Goal: Information Seeking & Learning: Learn about a topic

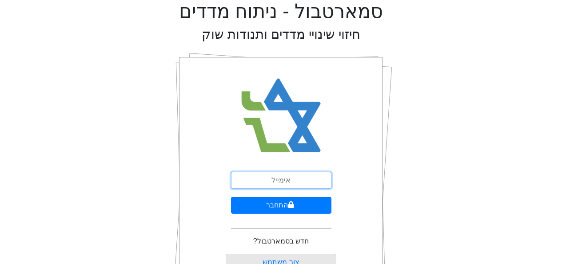
click at [310, 179] on input "email" at bounding box center [281, 180] width 100 height 17
type input "[EMAIL_ADDRESS][DOMAIN_NAME]"
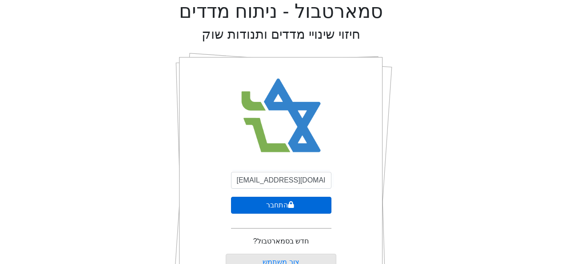
click at [286, 204] on button "התחבר" at bounding box center [281, 204] width 100 height 17
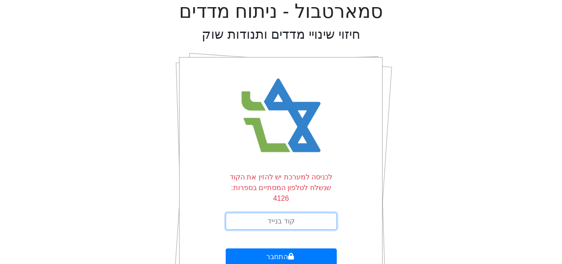
click at [296, 212] on input "text" at bounding box center [281, 220] width 111 height 17
type input "972926"
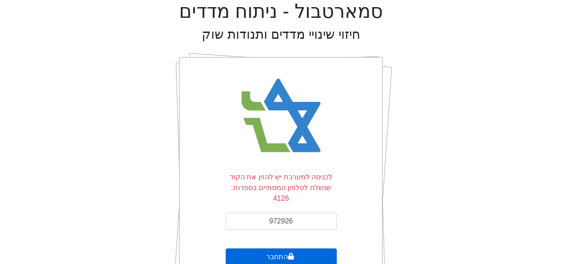
click at [283, 250] on button "התחבר" at bounding box center [281, 256] width 111 height 17
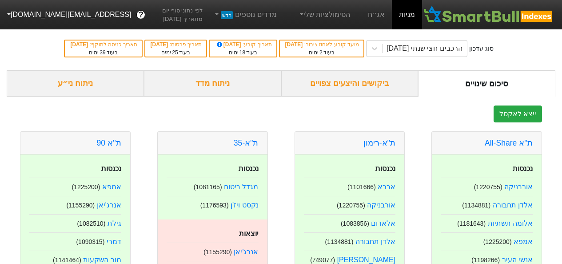
click at [240, 81] on div "ניתוח מדד" at bounding box center [212, 83] width 137 height 26
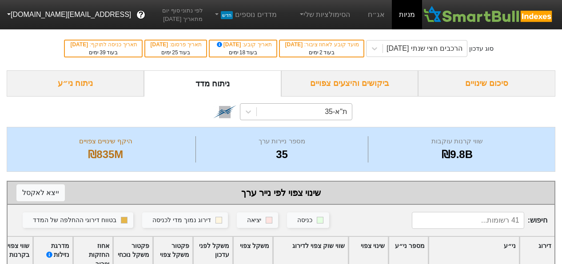
click at [276, 118] on div "ת"א-35" at bounding box center [304, 112] width 95 height 16
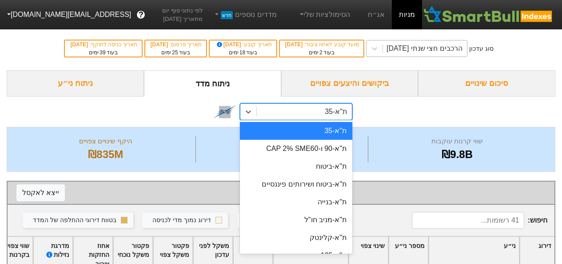
click at [403, 45] on div "הרכבים חצי שנתי [DATE]" at bounding box center [425, 48] width 76 height 11
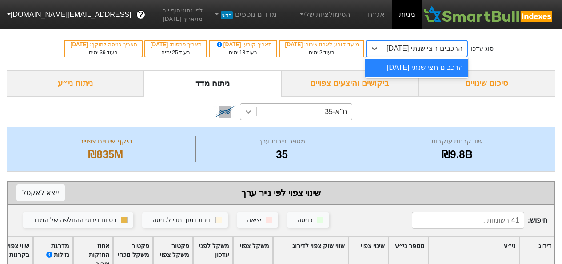
click at [248, 112] on icon at bounding box center [248, 111] width 5 height 3
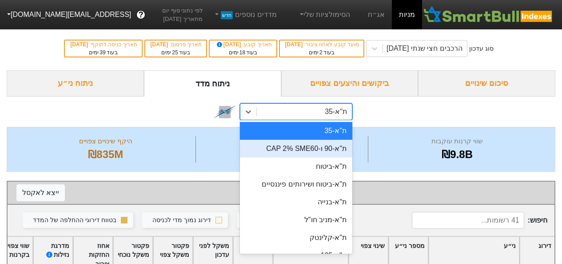
click at [274, 147] on div "ת"א-90 ו-CAP 2% SME60" at bounding box center [296, 149] width 112 height 18
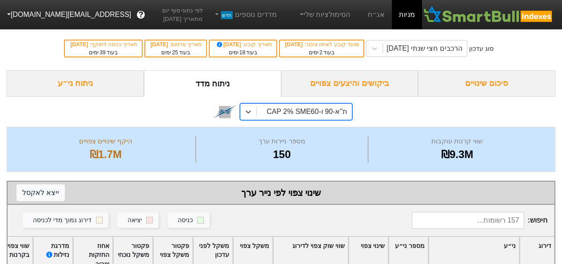
click at [108, 80] on div "ניתוח ני״ע" at bounding box center [75, 83] width 137 height 26
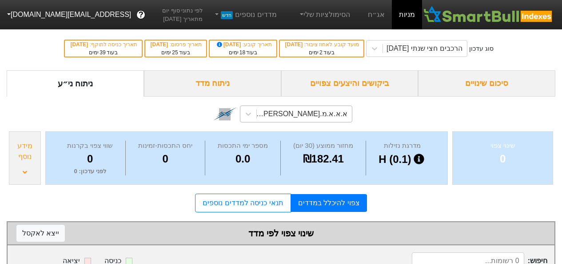
click at [268, 112] on div "א.א.א.מ.א-ש (1169895)" at bounding box center [304, 114] width 95 height 16
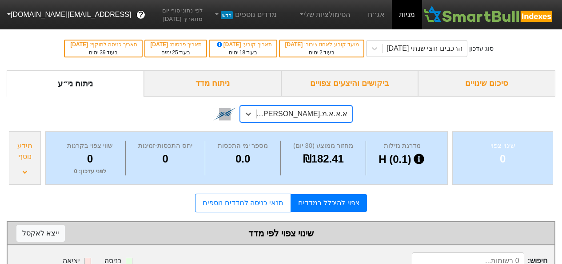
click at [296, 112] on div "א.א.א.מ.א-ש (1169895)" at bounding box center [302, 113] width 92 height 11
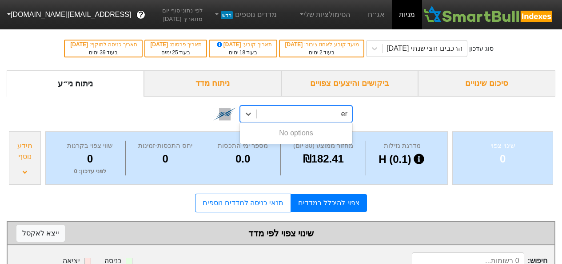
type input "e"
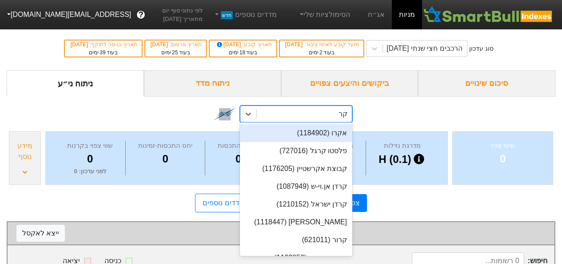
type input "קרס"
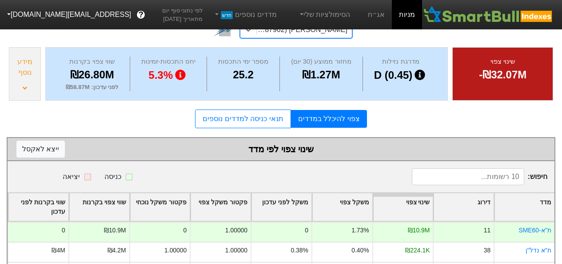
scroll to position [77, 0]
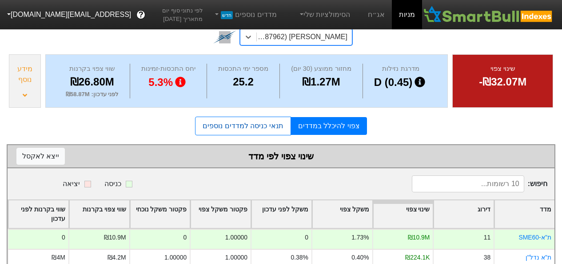
click at [221, 125] on link "תנאי כניסה למדדים נוספים" at bounding box center [243, 125] width 96 height 19
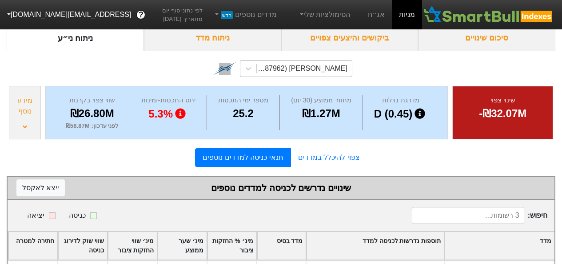
scroll to position [40, 0]
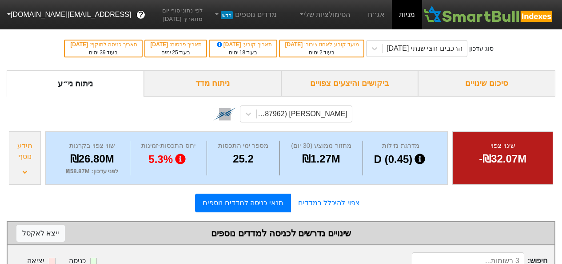
scroll to position [152, 0]
